Goal: Transaction & Acquisition: Book appointment/travel/reservation

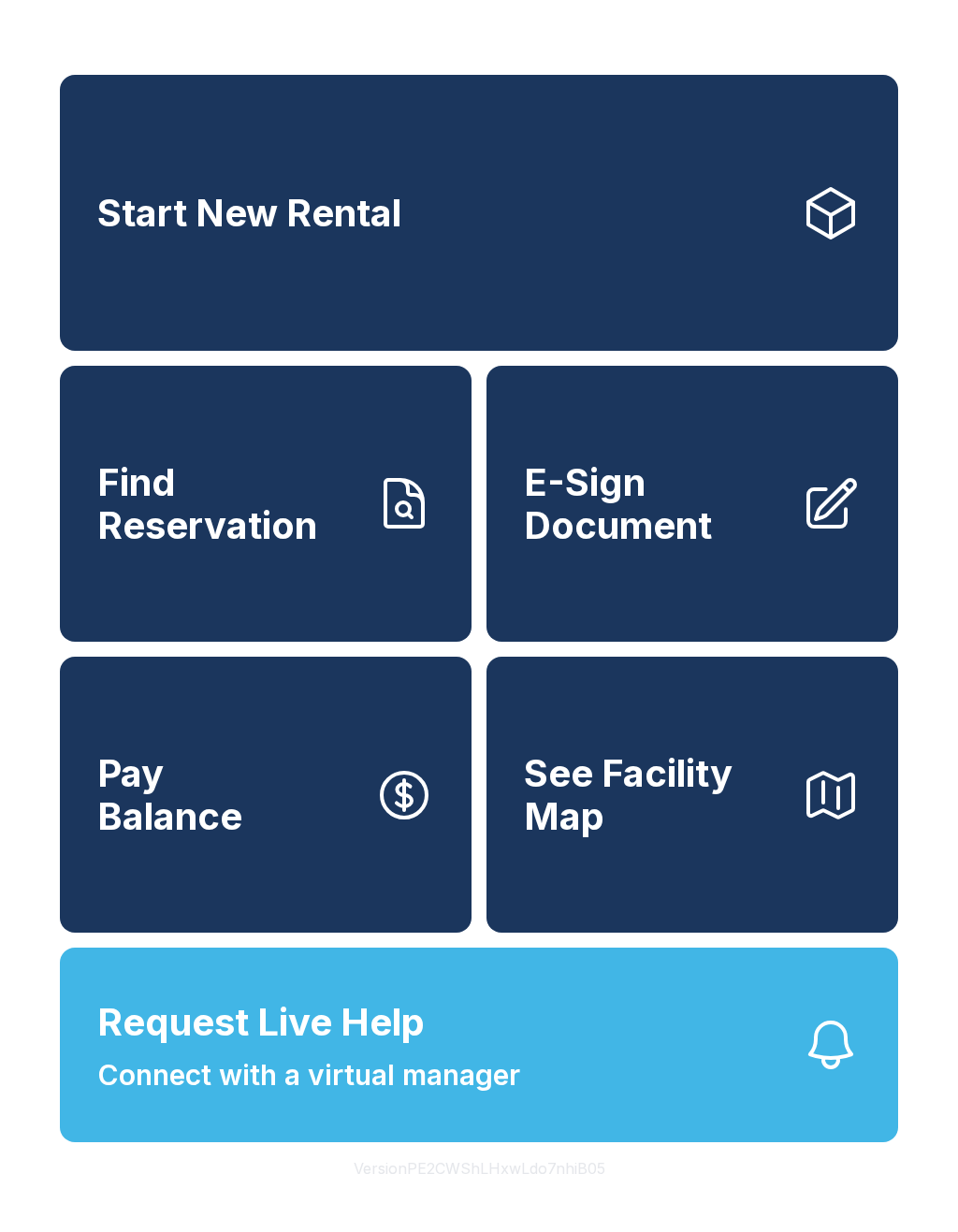
click at [436, 264] on link "Start New Rental" at bounding box center [479, 212] width 838 height 276
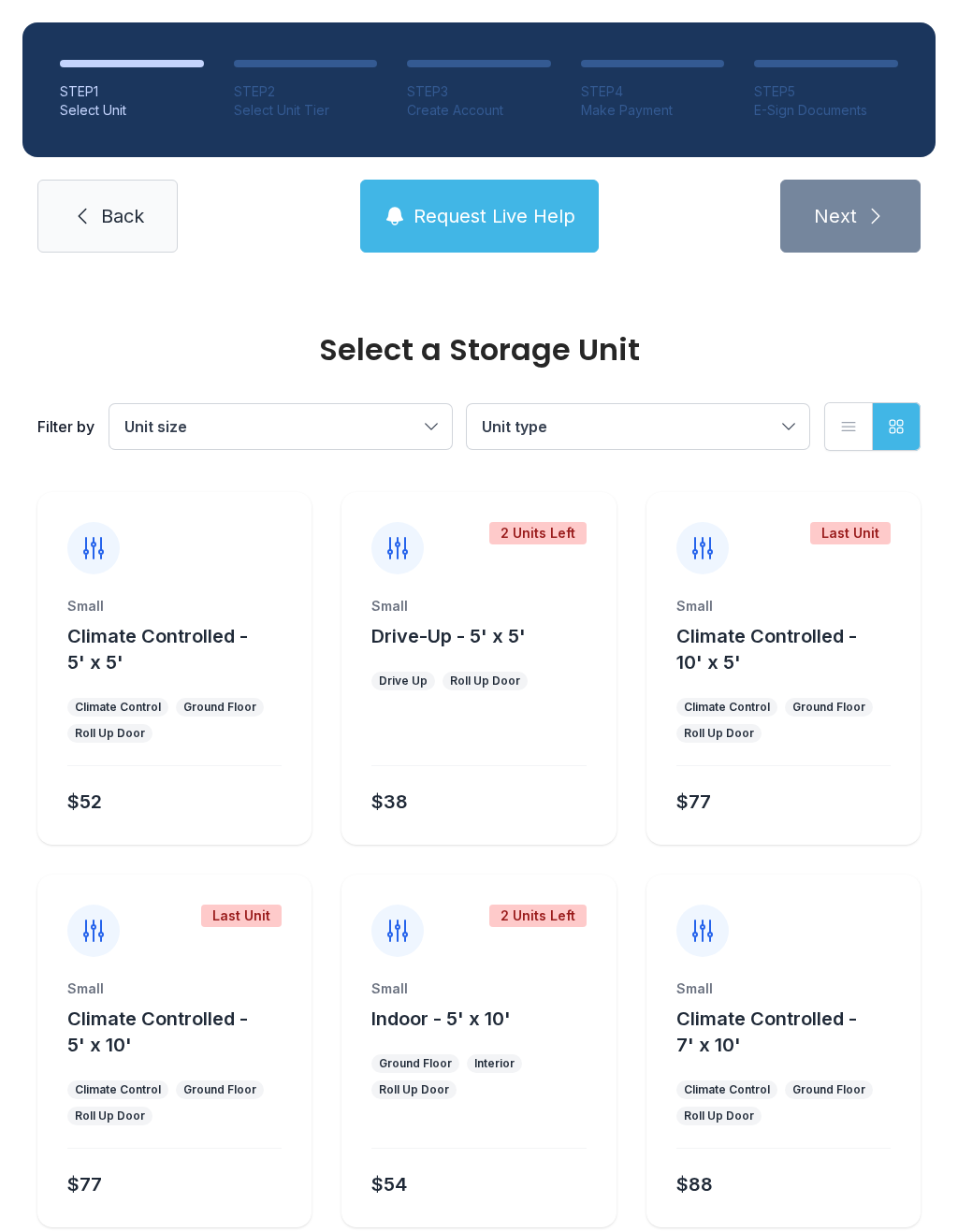
click at [775, 651] on button "Climate Controlled - 10' x 5'" at bounding box center [794, 649] width 237 height 52
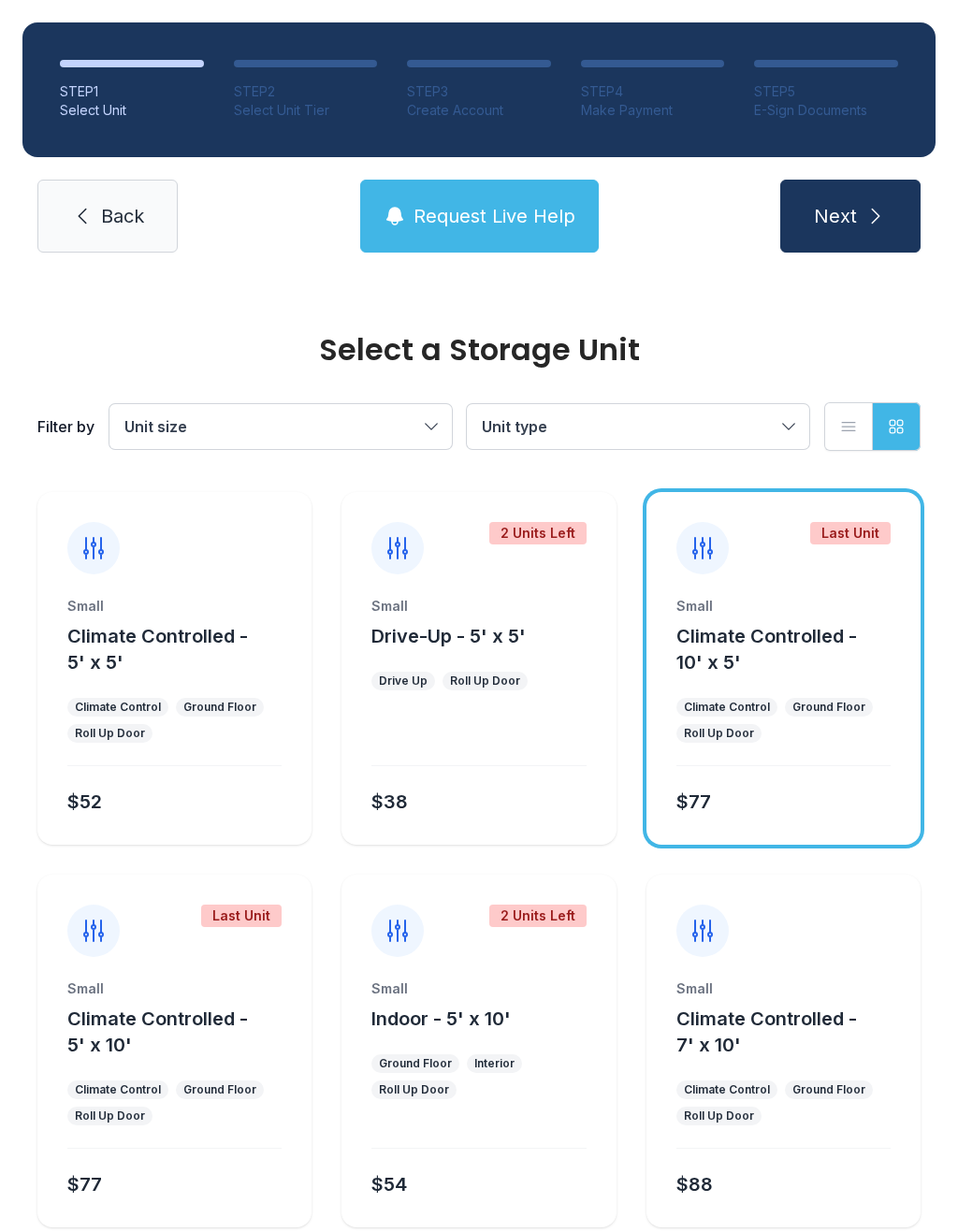
click at [833, 206] on span "Next" at bounding box center [835, 216] width 43 height 26
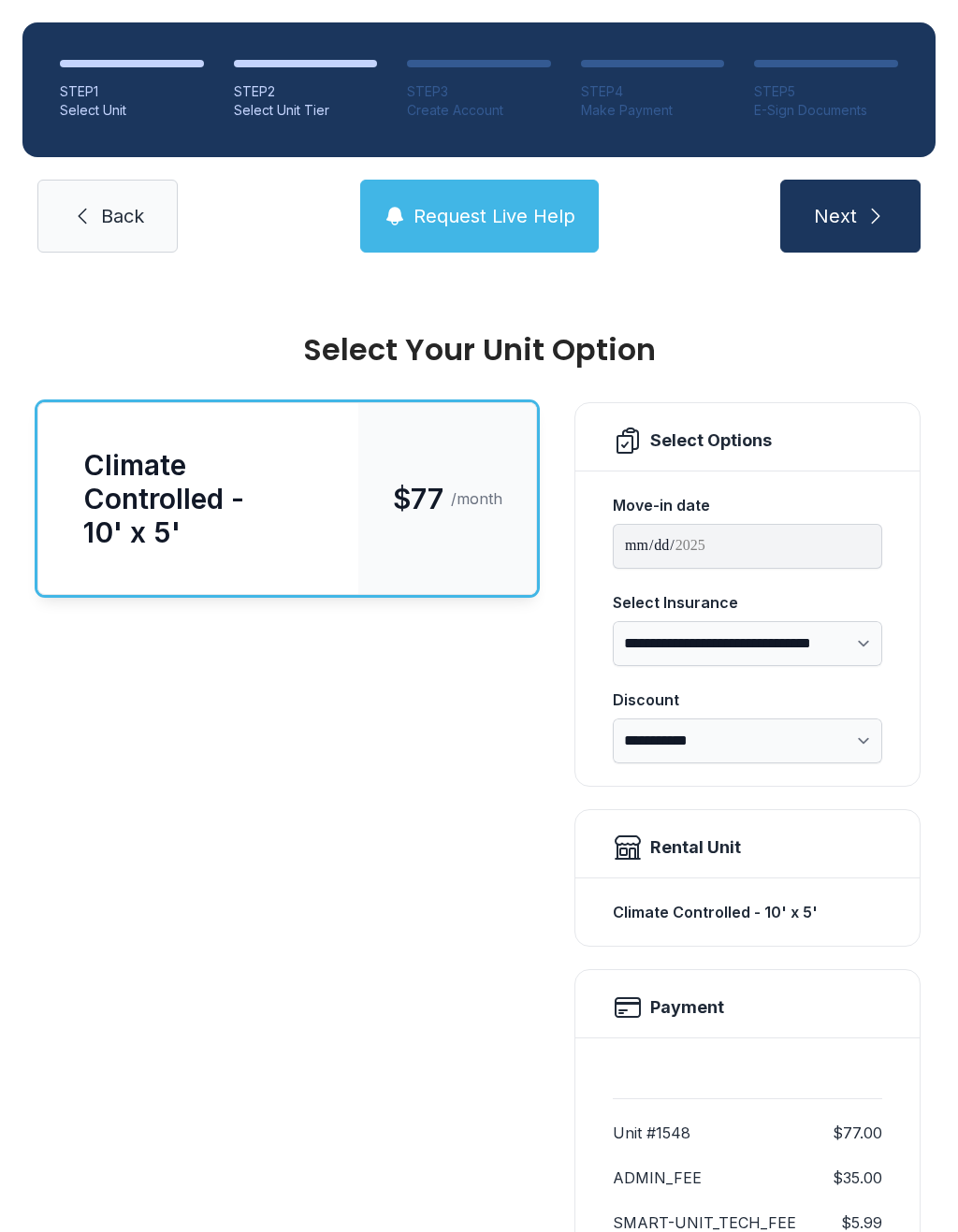
click at [116, 223] on span "Back" at bounding box center [123, 216] width 43 height 26
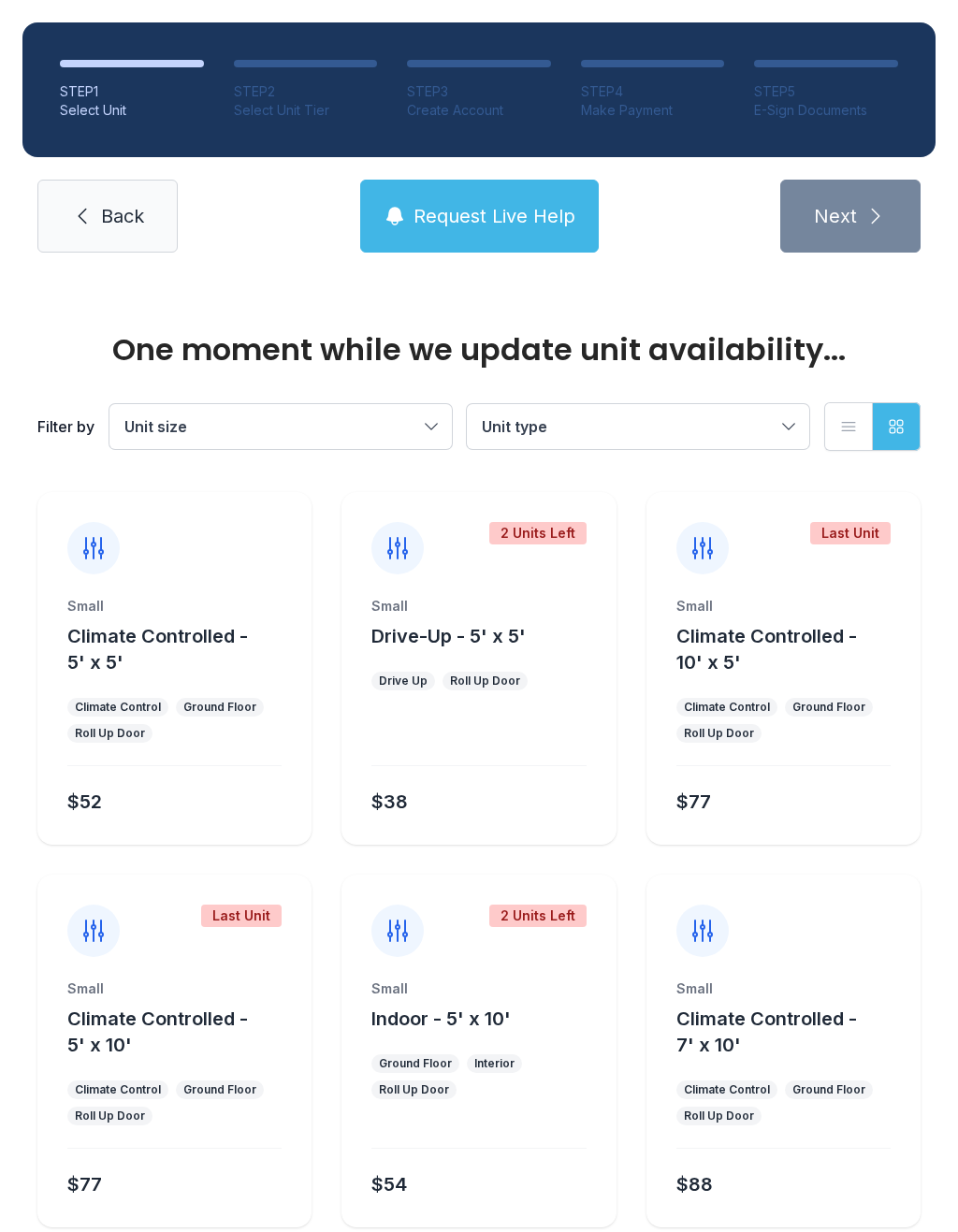
click at [102, 211] on span "Back" at bounding box center [123, 216] width 43 height 26
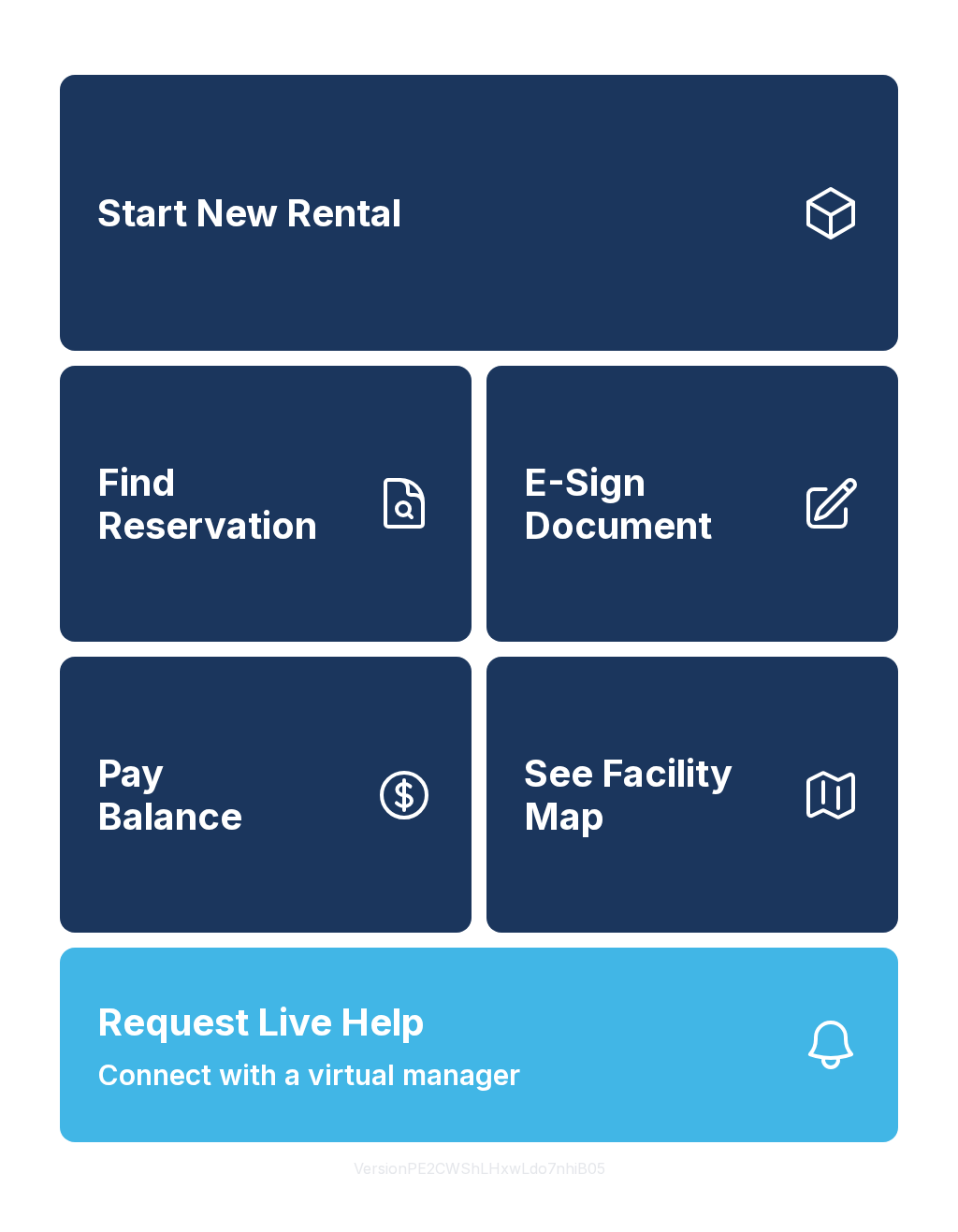
click at [476, 1092] on span "Request Live Help Connect with a virtual manager" at bounding box center [309, 1045] width 423 height 102
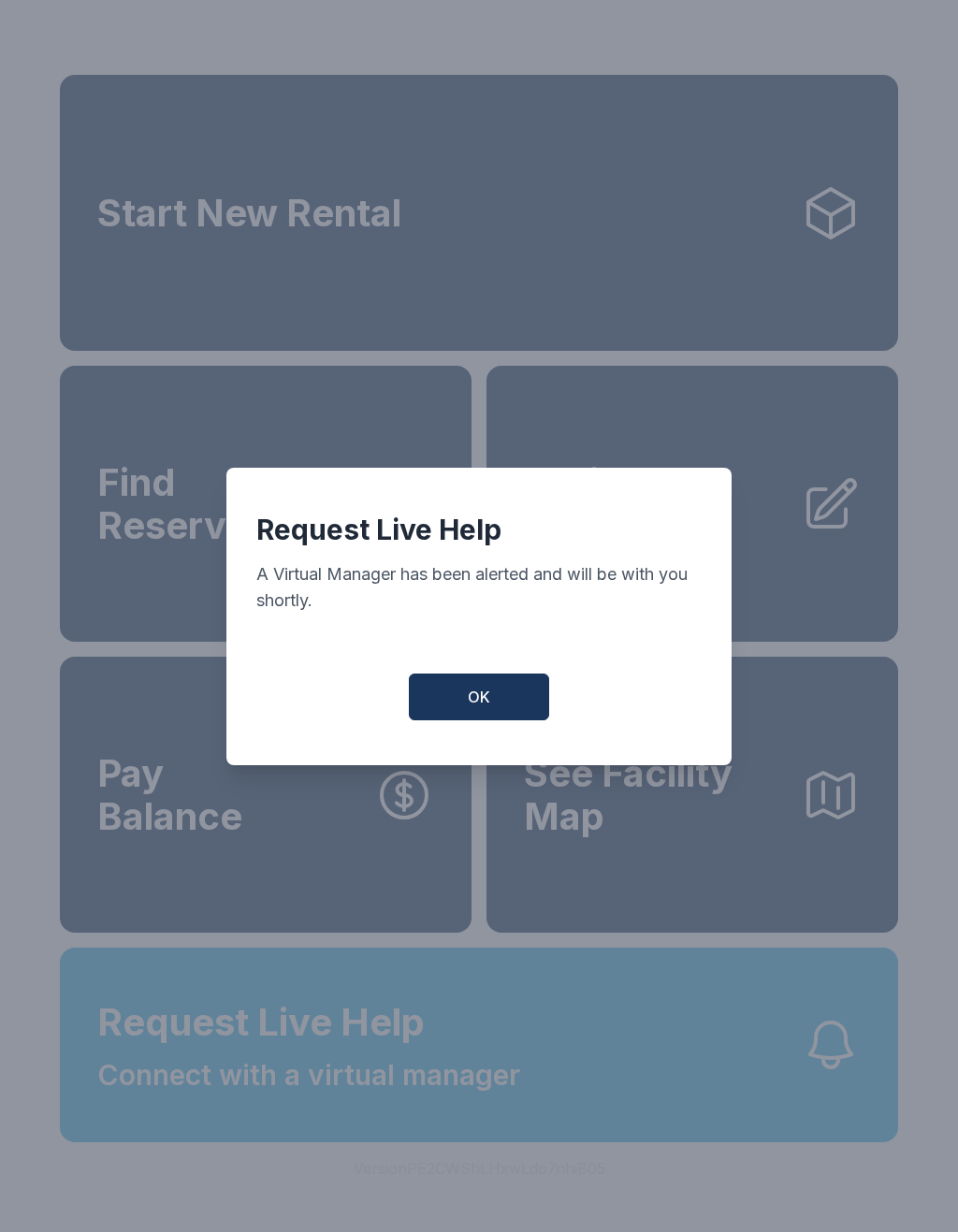
click at [473, 708] on span "OK" at bounding box center [479, 697] width 23 height 23
